Goal: Transaction & Acquisition: Book appointment/travel/reservation

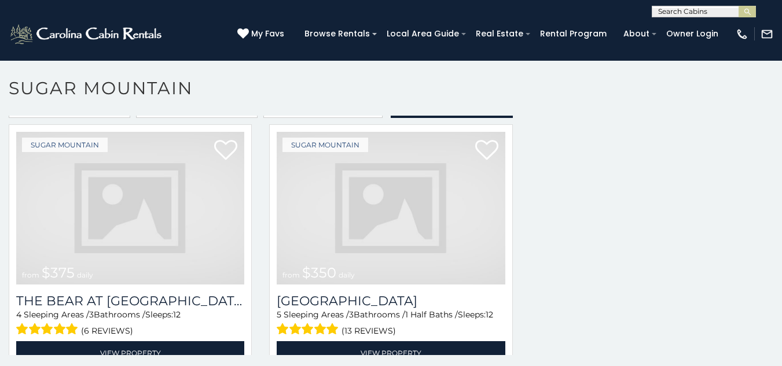
scroll to position [2315, 0]
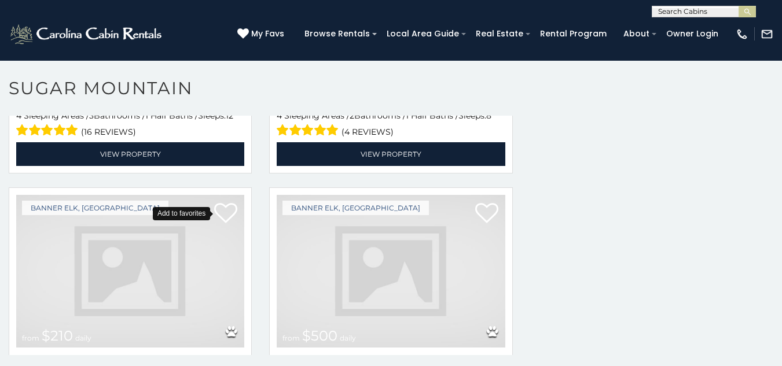
click at [223, 202] on icon at bounding box center [225, 213] width 23 height 23
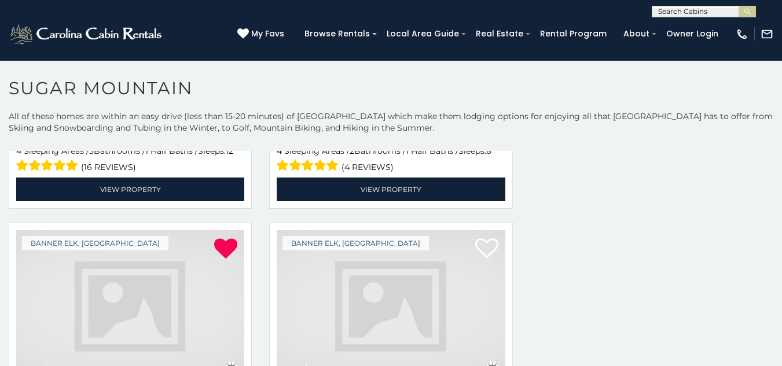
scroll to position [0, 0]
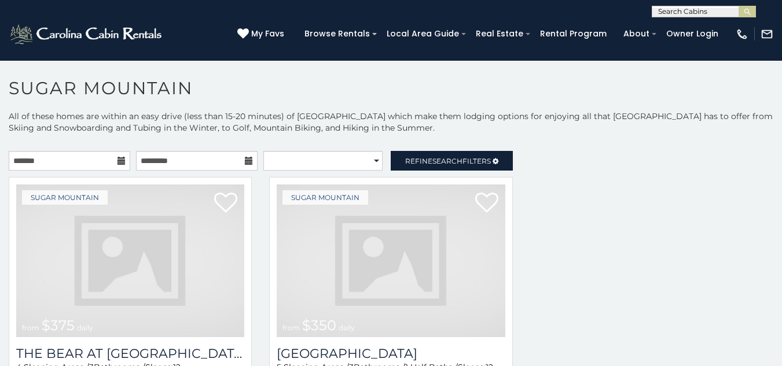
click at [222, 301] on img at bounding box center [130, 261] width 228 height 153
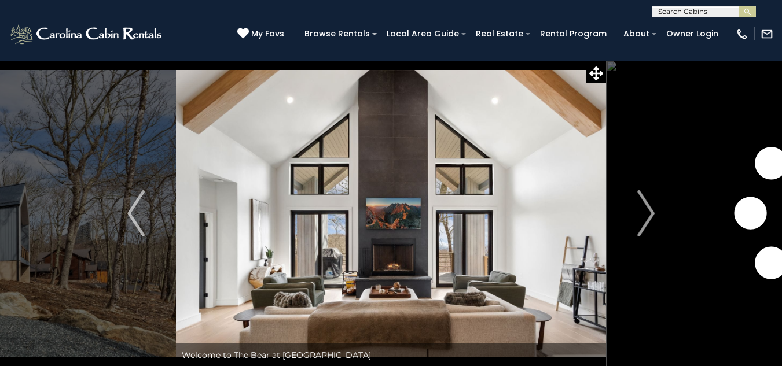
scroll to position [40, 0]
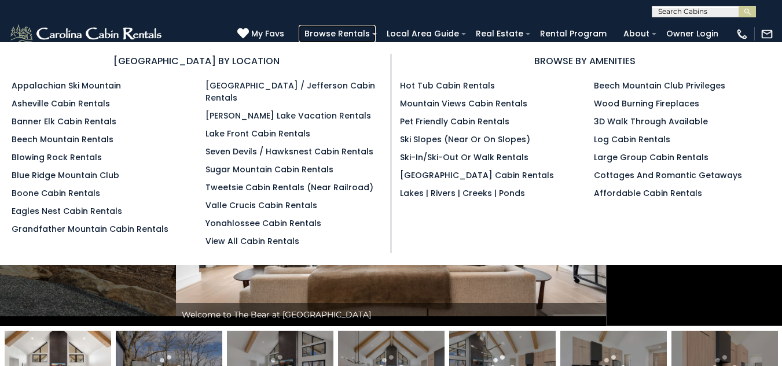
click at [375, 30] on link "Browse Rentals" at bounding box center [336, 34] width 77 height 18
